Goal: Navigation & Orientation: Find specific page/section

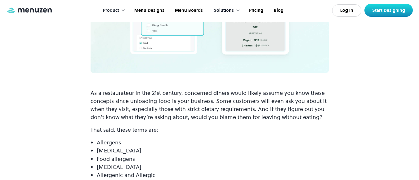
scroll to position [516, 0]
click at [155, 13] on link "Menu Designs" at bounding box center [149, 10] width 41 height 19
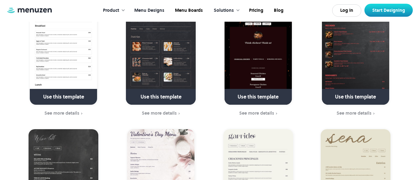
scroll to position [589, 0]
click at [193, 8] on link "Menu Boards" at bounding box center [188, 10] width 38 height 19
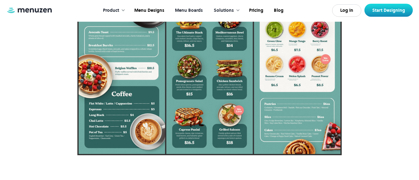
scroll to position [179, 0]
